Goal: Information Seeking & Learning: Compare options

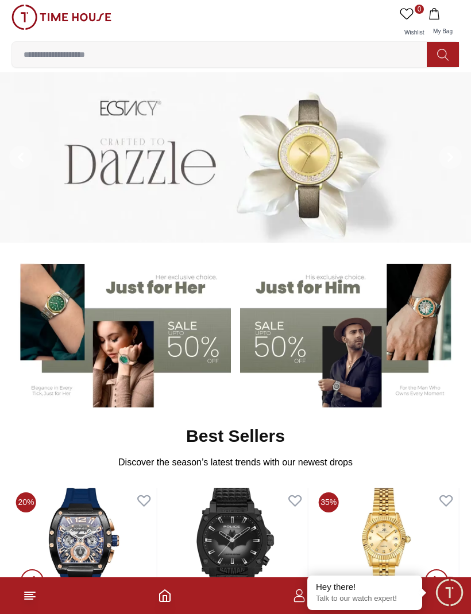
click at [200, 335] on img at bounding box center [120, 331] width 219 height 153
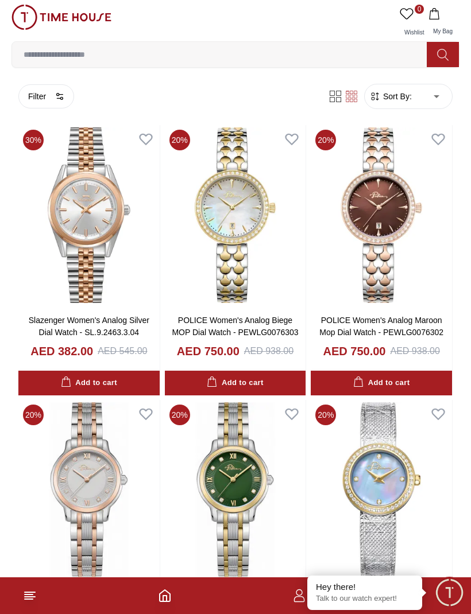
click at [47, 92] on button "Filter" at bounding box center [46, 96] width 56 height 24
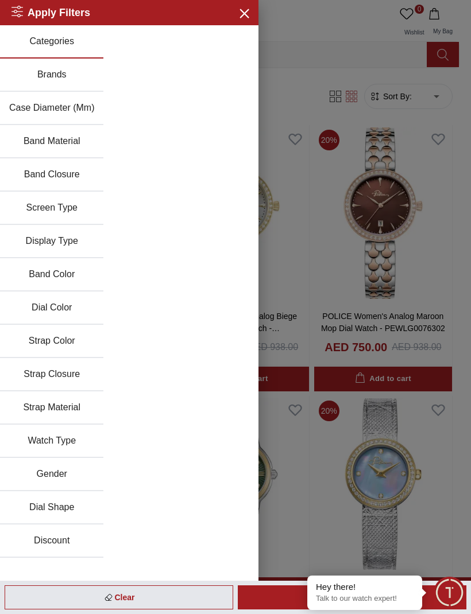
click at [54, 73] on button "Brands" at bounding box center [51, 75] width 103 height 33
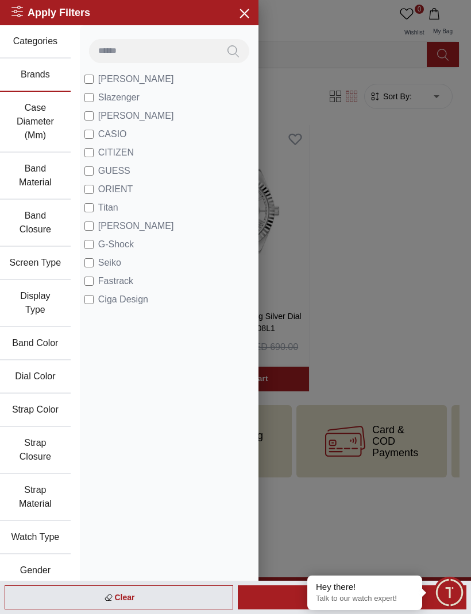
click at [360, 194] on div at bounding box center [235, 307] width 471 height 614
click at [245, 18] on icon "button" at bounding box center [244, 13] width 14 height 14
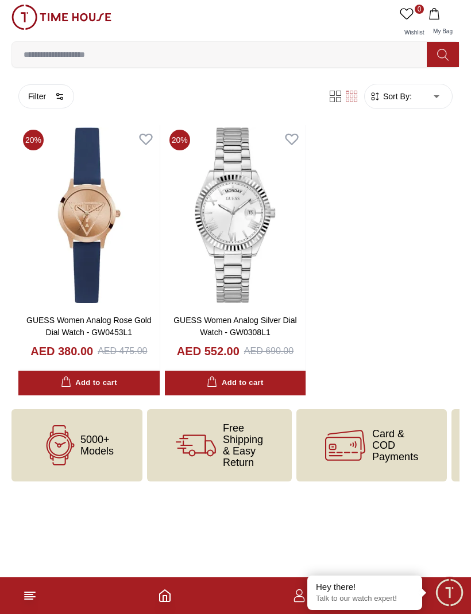
click at [42, 94] on button "Filter" at bounding box center [46, 96] width 56 height 24
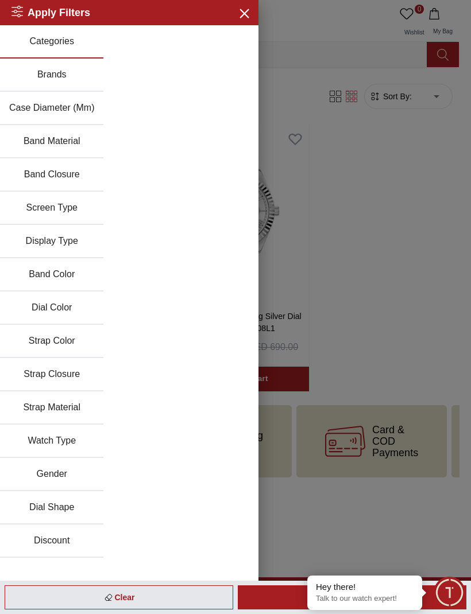
click at [59, 75] on button "Brands" at bounding box center [51, 75] width 103 height 33
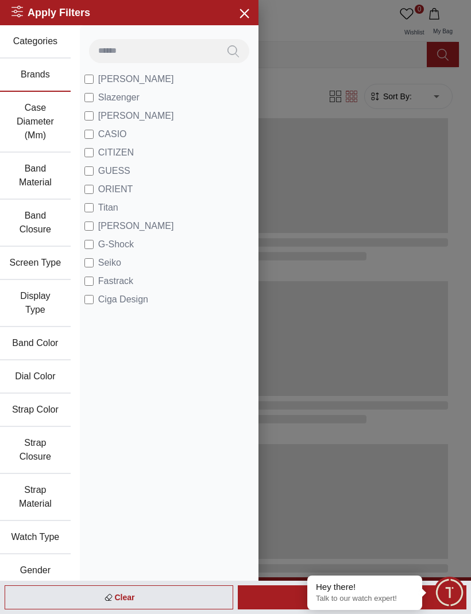
click at [97, 167] on label "GUESS" at bounding box center [107, 171] width 46 height 14
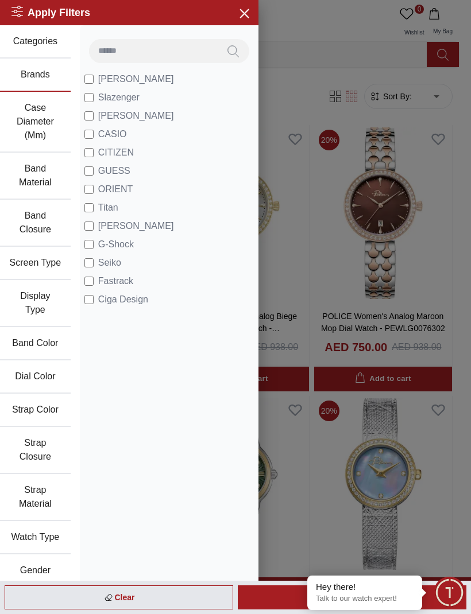
click at [99, 189] on span "ORIENT" at bounding box center [115, 190] width 34 height 14
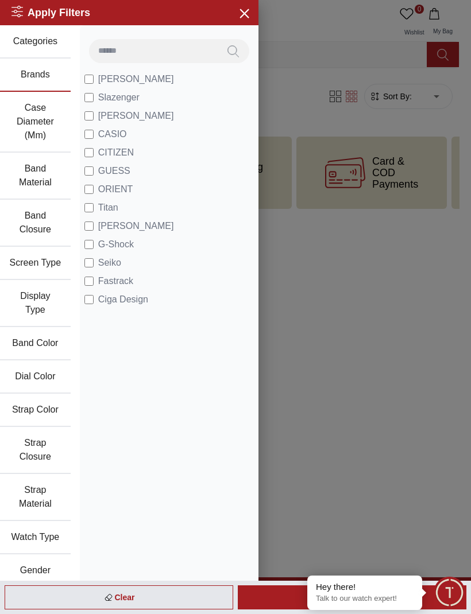
click at [389, 282] on div at bounding box center [235, 307] width 471 height 614
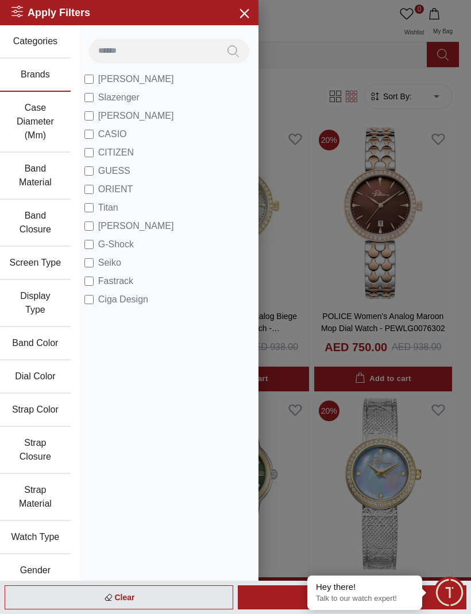
click at [96, 77] on label "[PERSON_NAME]" at bounding box center [129, 79] width 90 height 14
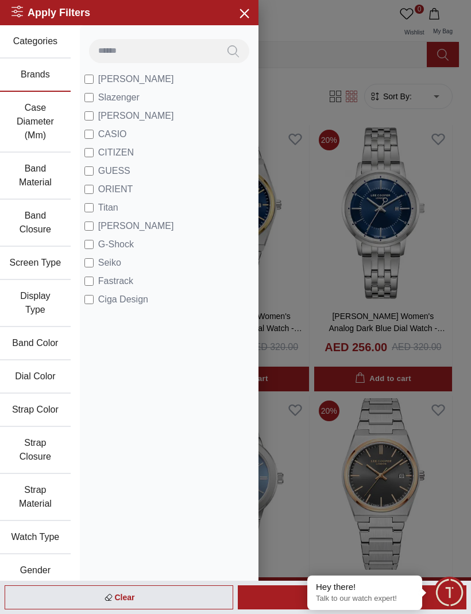
click at [250, 16] on icon "button" at bounding box center [244, 13] width 14 height 14
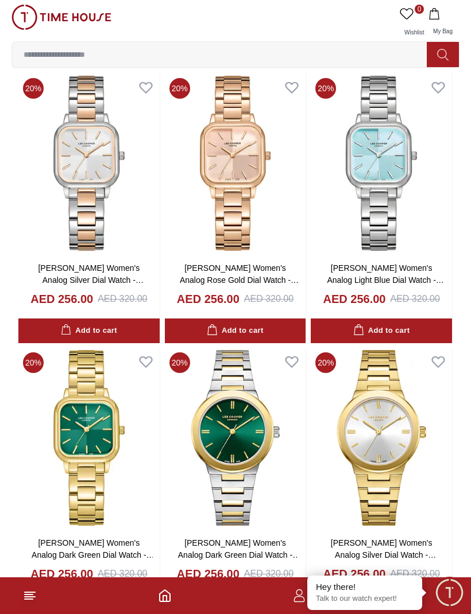
scroll to position [878, 0]
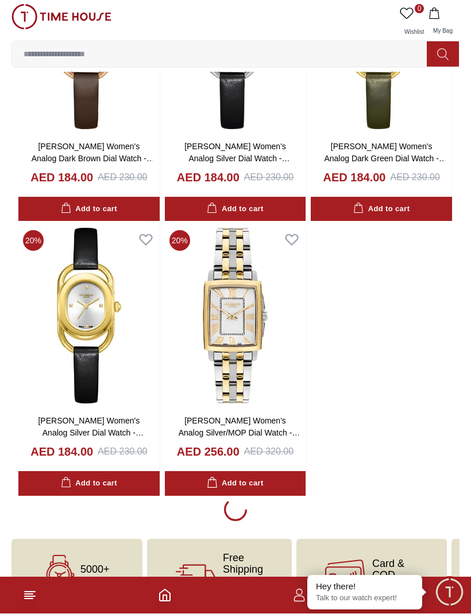
scroll to position [1548, 0]
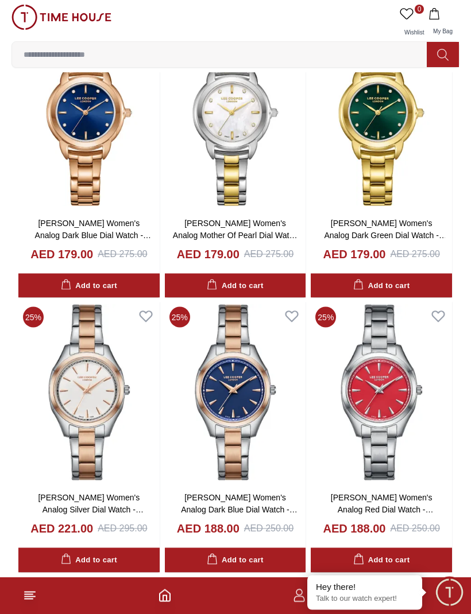
scroll to position [5061, 0]
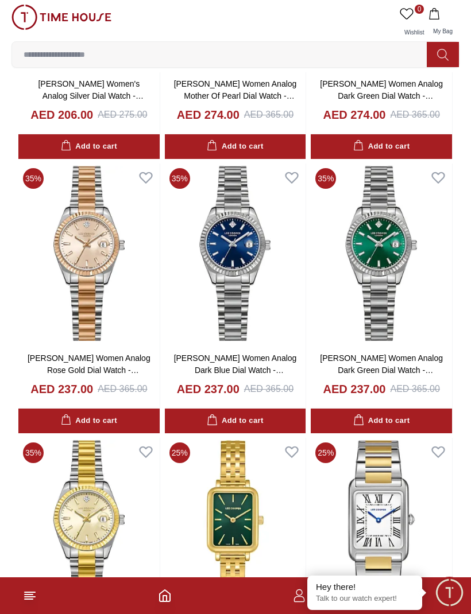
scroll to position [6261, 0]
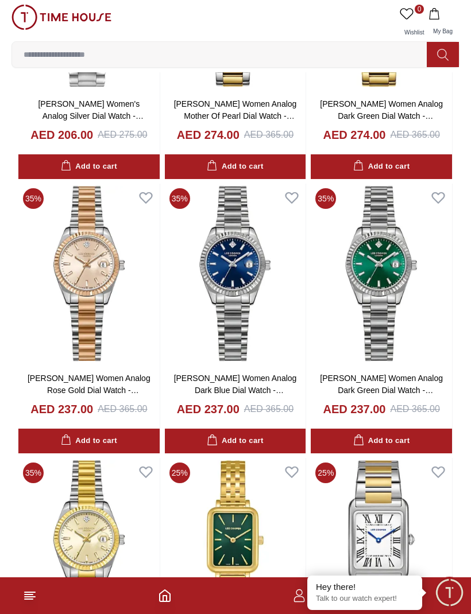
click at [281, 263] on img at bounding box center [235, 274] width 141 height 180
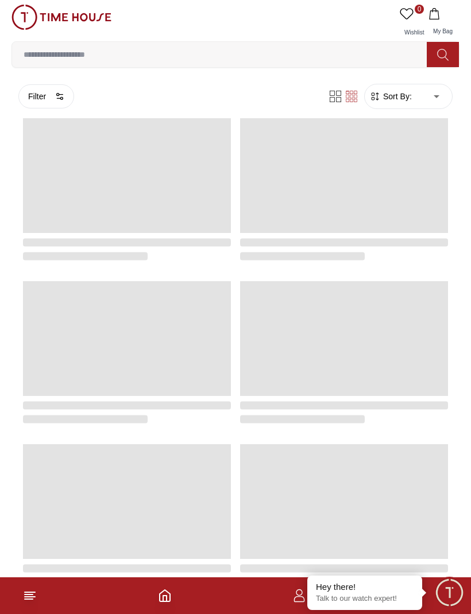
scroll to position [1588, 0]
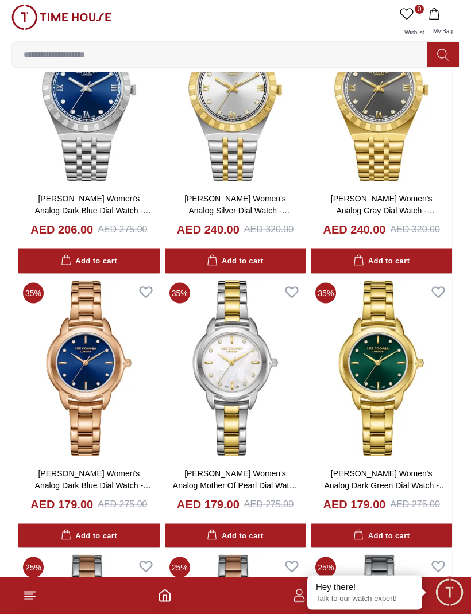
scroll to position [4798, 0]
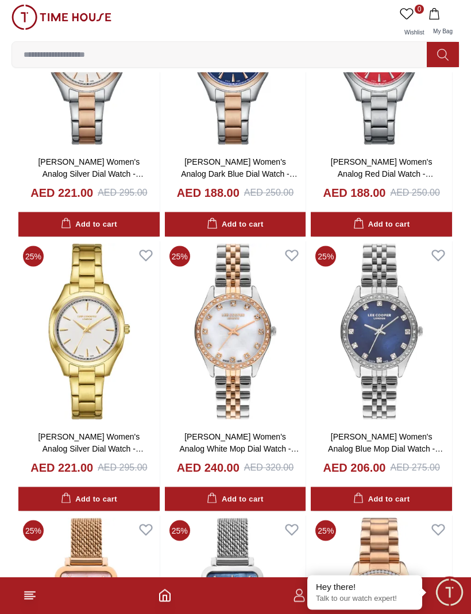
scroll to position [5386, 0]
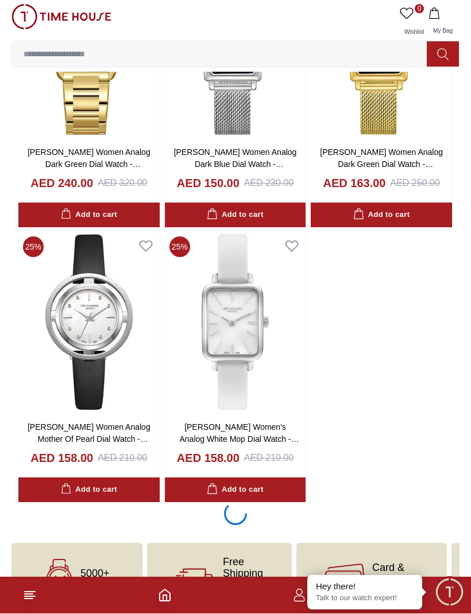
scroll to position [7034, 0]
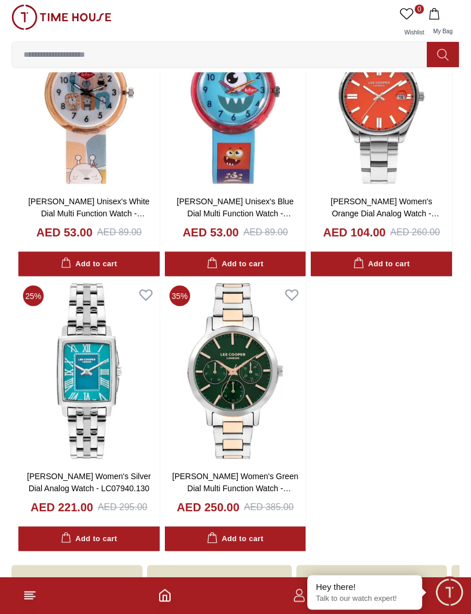
scroll to position [9476, 0]
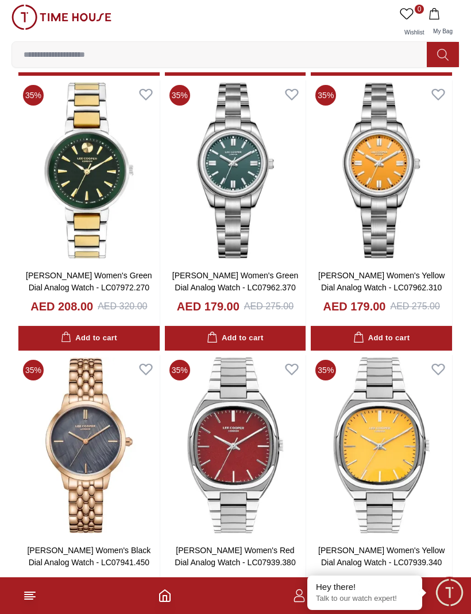
scroll to position [8302, 0]
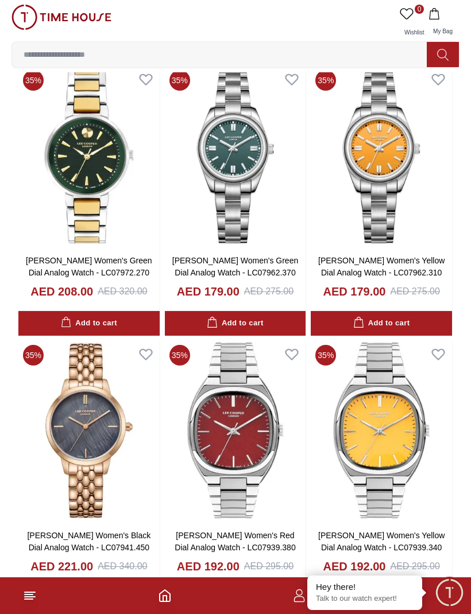
click at [125, 531] on link "[PERSON_NAME] Women's Black Dial Analog Watch - LC07941.450" at bounding box center [88, 541] width 123 height 21
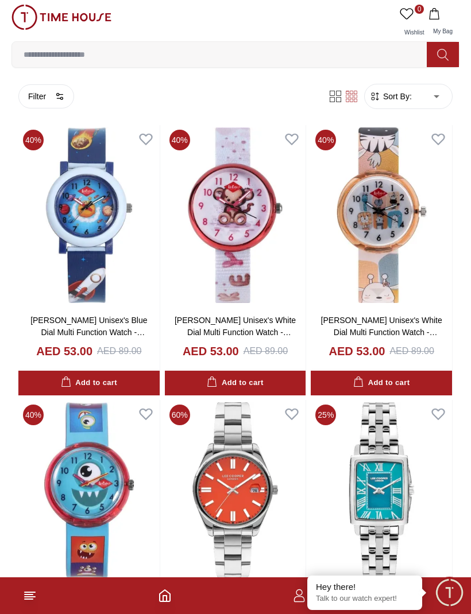
click at [436, 100] on body "100% Genuine products with International Warranty Shop From [GEOGRAPHIC_DATA] |…" at bounding box center [235, 515] width 471 height 1031
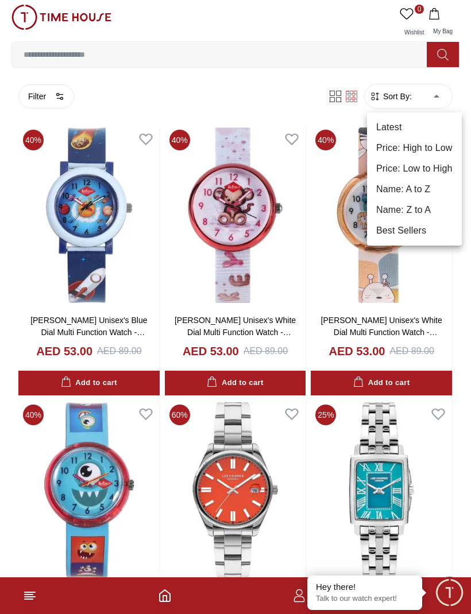
click at [444, 173] on li "Price: Low to High" at bounding box center [414, 168] width 95 height 21
type input "*"
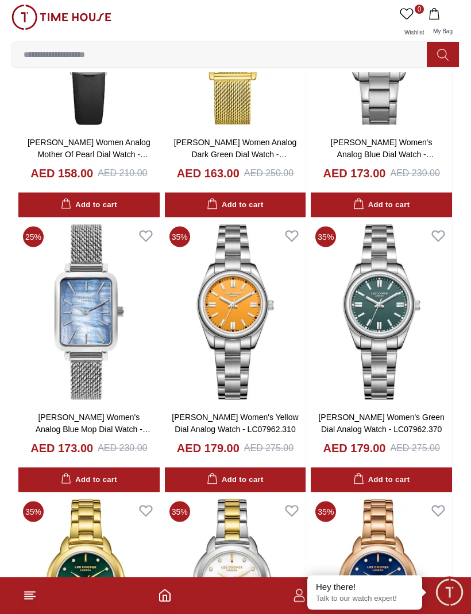
scroll to position [1029, 0]
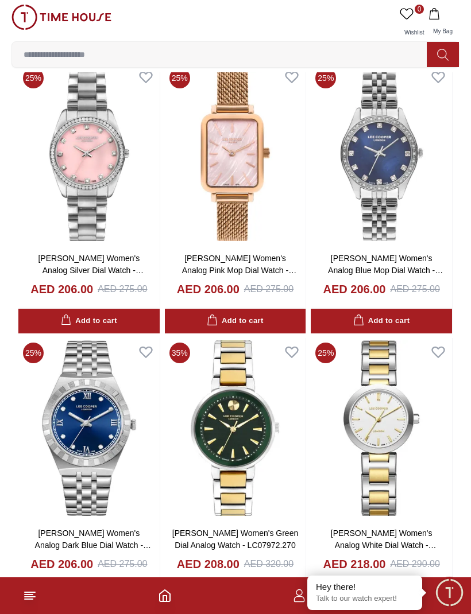
scroll to position [4730, 0]
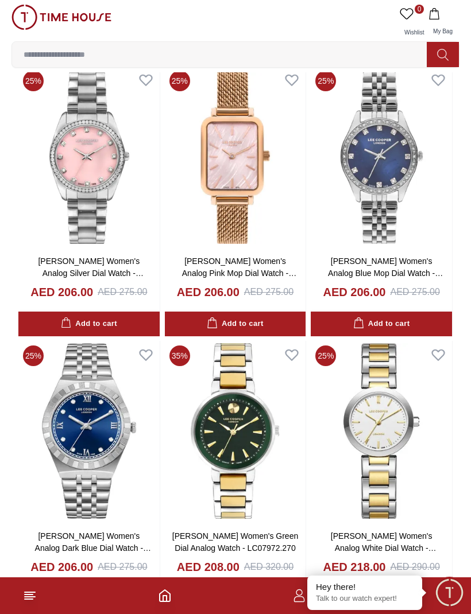
click at [394, 257] on link "[PERSON_NAME] Women's Analog Blue Mop Dial Watch - LC07818.390" at bounding box center [385, 273] width 115 height 33
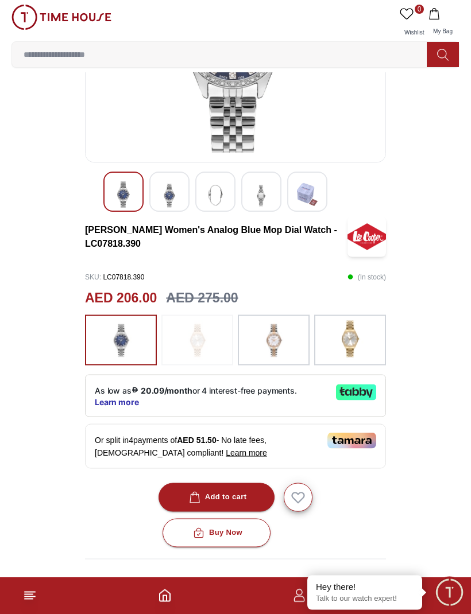
click at [280, 344] on img at bounding box center [274, 340] width 29 height 39
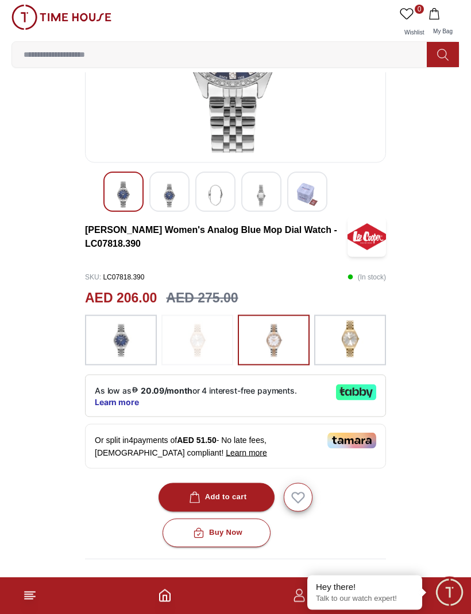
scroll to position [168, 0]
